Goal: Task Accomplishment & Management: Manage account settings

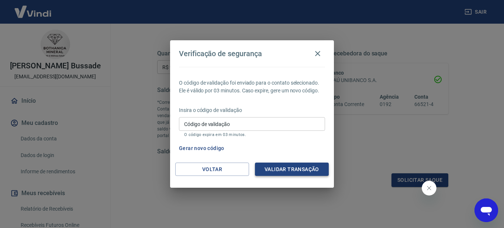
scroll to position [165, 0]
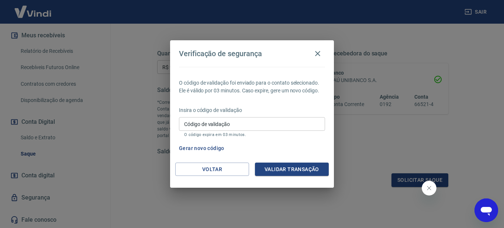
click at [299, 125] on input "Código de validação" at bounding box center [252, 124] width 146 height 14
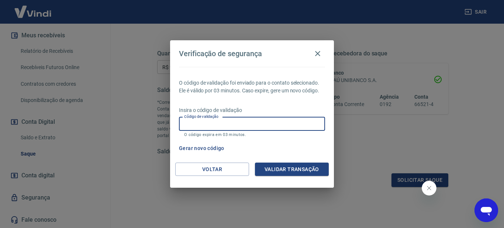
paste input "423210"
click at [300, 170] on button "Validar transação" at bounding box center [292, 169] width 74 height 14
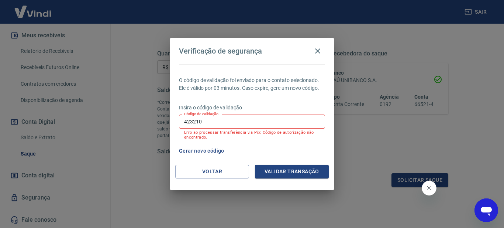
click at [210, 149] on button "Gerar novo código" at bounding box center [201, 151] width 51 height 14
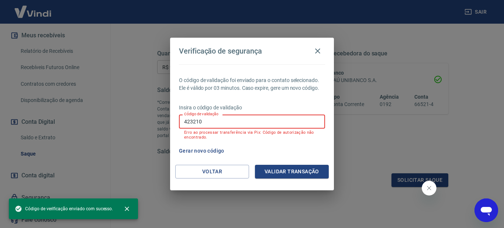
drag, startPoint x: 228, startPoint y: 122, endPoint x: 124, endPoint y: 117, distance: 104.5
click at [126, 117] on div "Verificação de segurança O código de validação foi enviado para o contato selec…" at bounding box center [252, 114] width 504 height 228
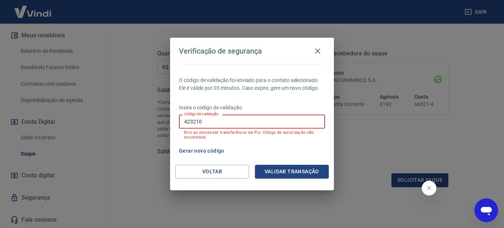
paste input "185434"
type input "185434"
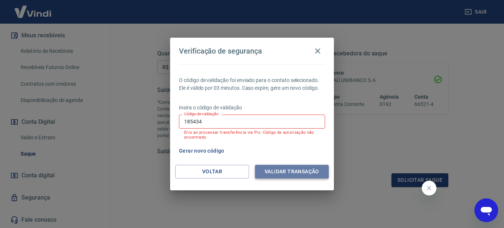
click at [270, 170] on button "Validar transação" at bounding box center [292, 172] width 74 height 14
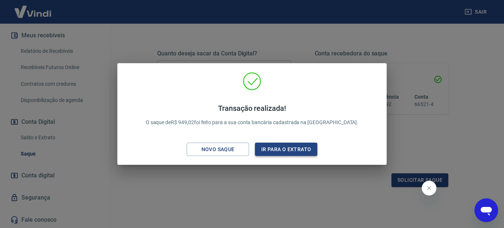
click at [275, 150] on button "Ir para o extrato" at bounding box center [286, 149] width 62 height 14
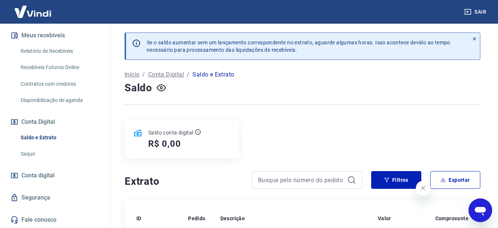
click at [297, 95] on div "Saldo" at bounding box center [303, 87] width 356 height 15
drag, startPoint x: 55, startPoint y: 68, endPoint x: 311, endPoint y: 30, distance: 258.8
click at [55, 68] on link "Recebíveis Futuros Online" at bounding box center [60, 67] width 84 height 15
